Goal: Task Accomplishment & Management: Manage account settings

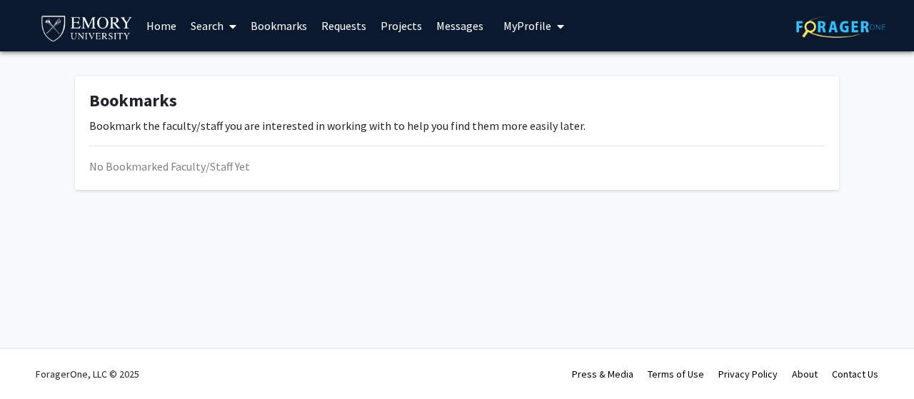
click at [353, 26] on link "Requests" at bounding box center [343, 26] width 59 height 50
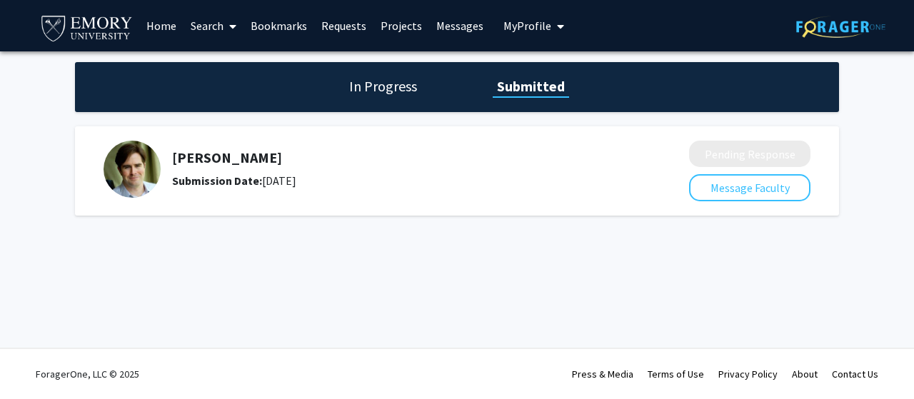
click at [411, 101] on div "In Progress Submitted" at bounding box center [457, 87] width 764 height 50
click at [402, 92] on h1 "In Progress" at bounding box center [383, 86] width 76 height 20
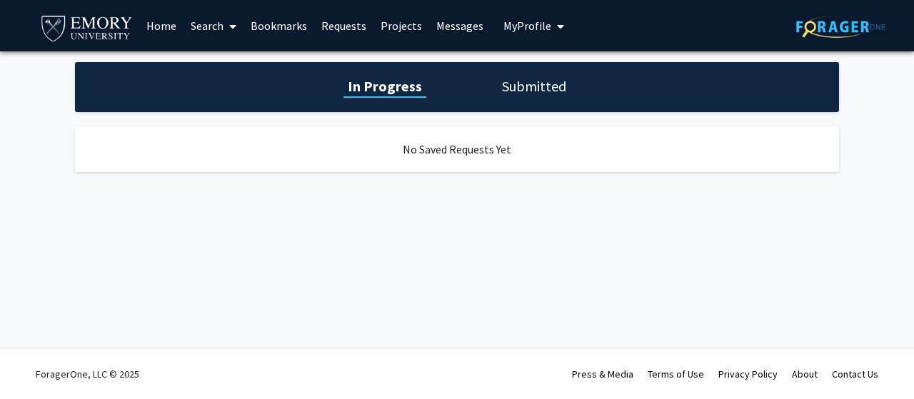
click at [519, 98] on div "In Progress Submitted" at bounding box center [457, 87] width 764 height 50
click at [523, 90] on h1 "Submitted" at bounding box center [534, 86] width 73 height 20
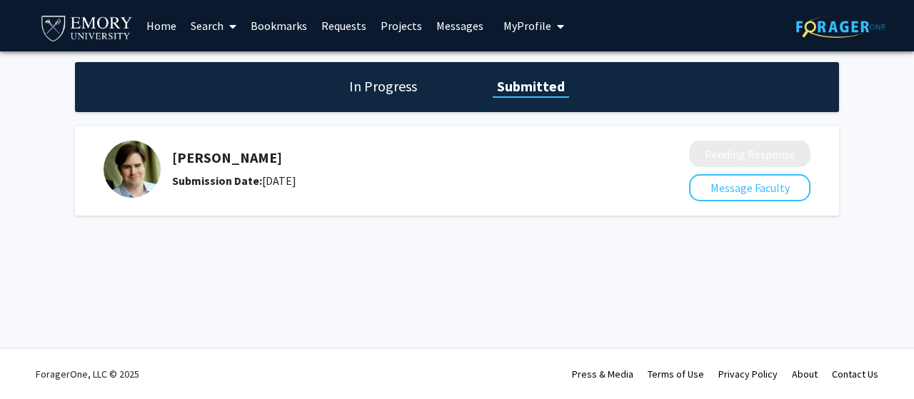
click at [542, 24] on span "My Profile" at bounding box center [527, 26] width 48 height 14
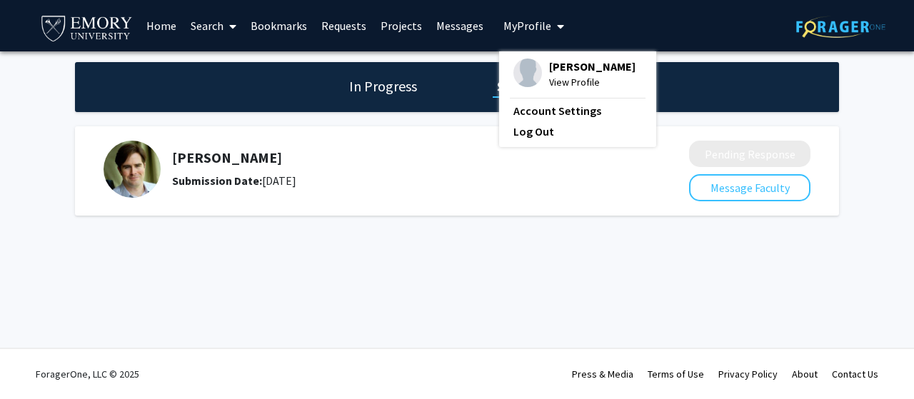
click at [537, 68] on div "[PERSON_NAME] View Profile" at bounding box center [574, 74] width 122 height 31
